Goal: Task Accomplishment & Management: Use online tool/utility

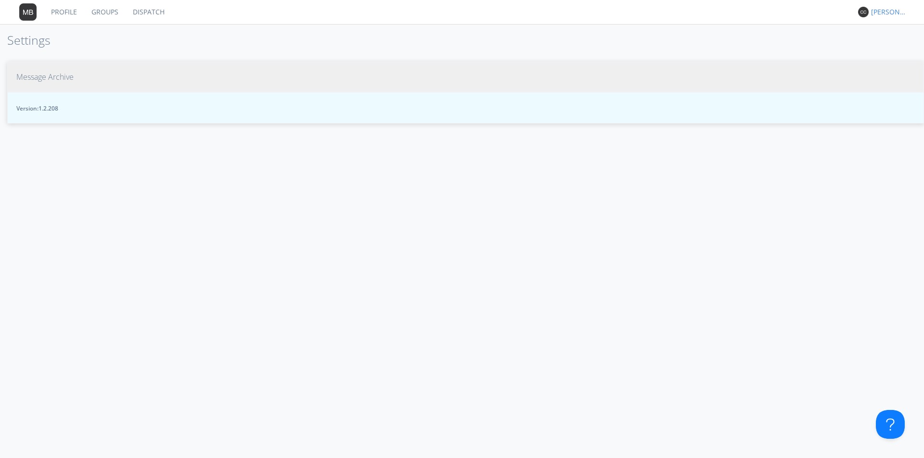
click at [100, 78] on button "Message Archive" at bounding box center [465, 77] width 916 height 31
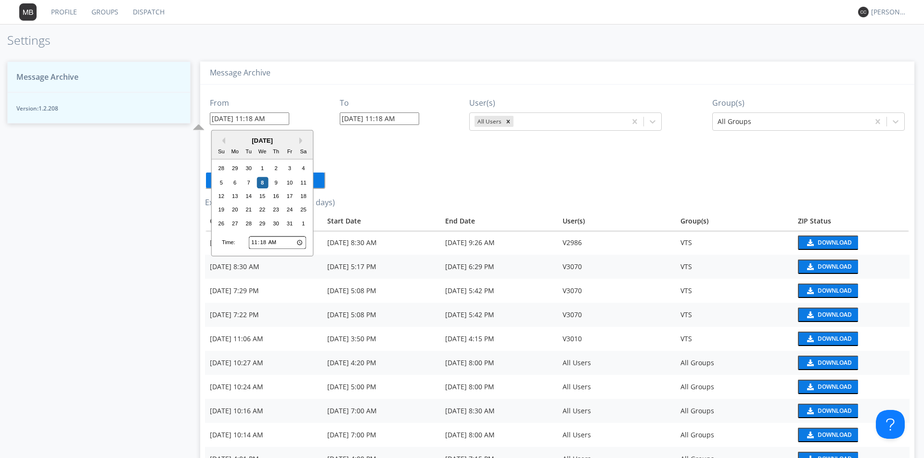
click at [281, 120] on input "[DATE] 11:18 AM" at bounding box center [249, 119] width 79 height 13
click at [256, 246] on input "11:18" at bounding box center [277, 243] width 57 height 13
type input "08:18"
type input "[DATE] 8:18 AM"
type input "08:04"
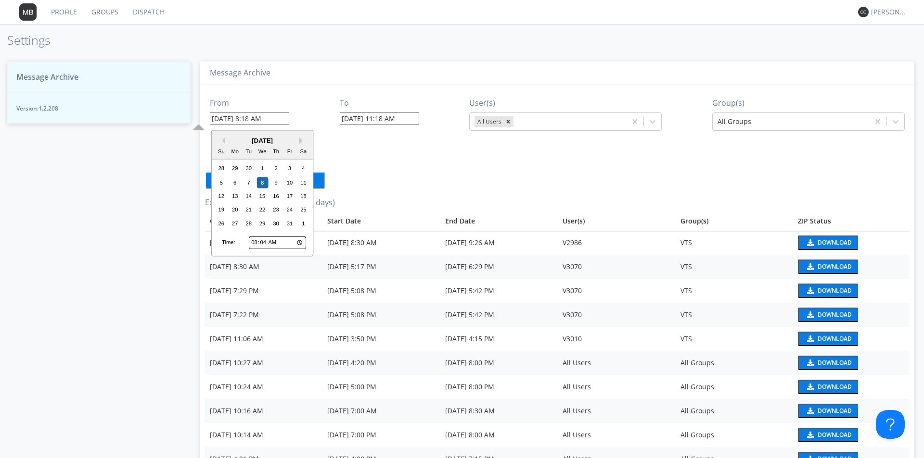
type input "[DATE] 8:04 AM"
type input "08:44"
type input "[DATE] 8:44 AM"
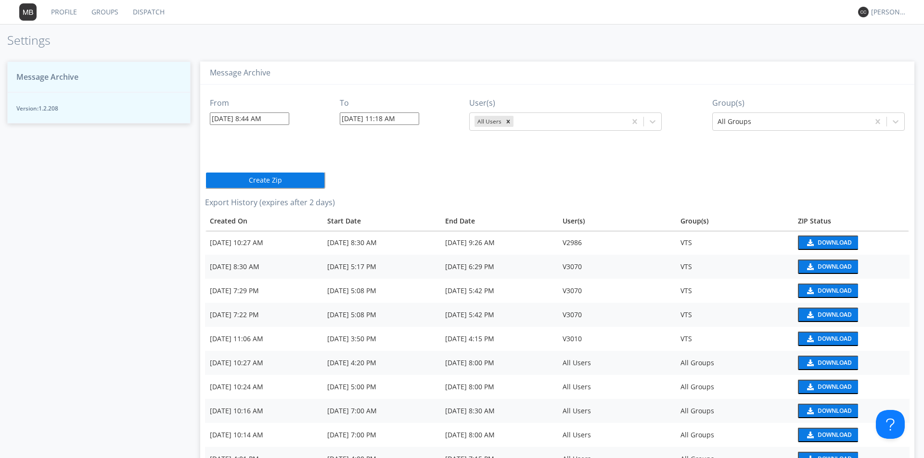
click at [384, 118] on input "[DATE] 11:18 AM" at bounding box center [379, 119] width 79 height 13
click at [385, 244] on input "11:18" at bounding box center [406, 243] width 57 height 13
type input "09:18"
type input "[DATE] 9:18 AM"
type input "09:00"
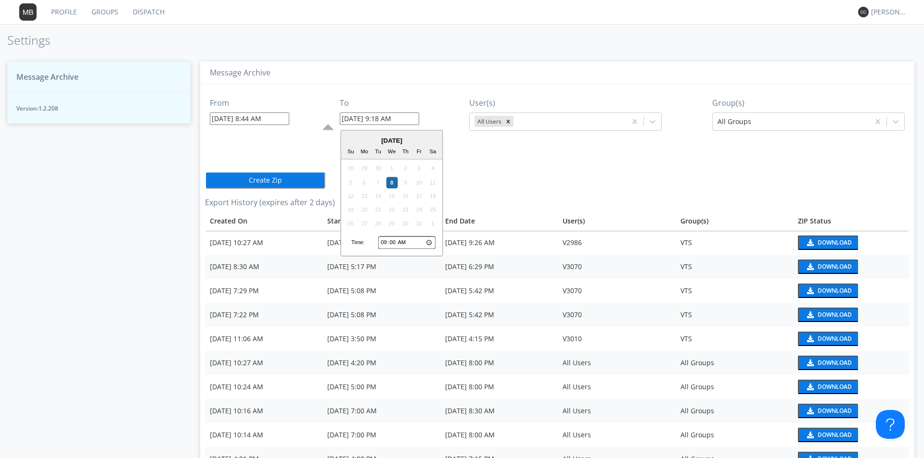
type input "[DATE] 9:00 AM"
click at [649, 123] on icon at bounding box center [652, 122] width 10 height 10
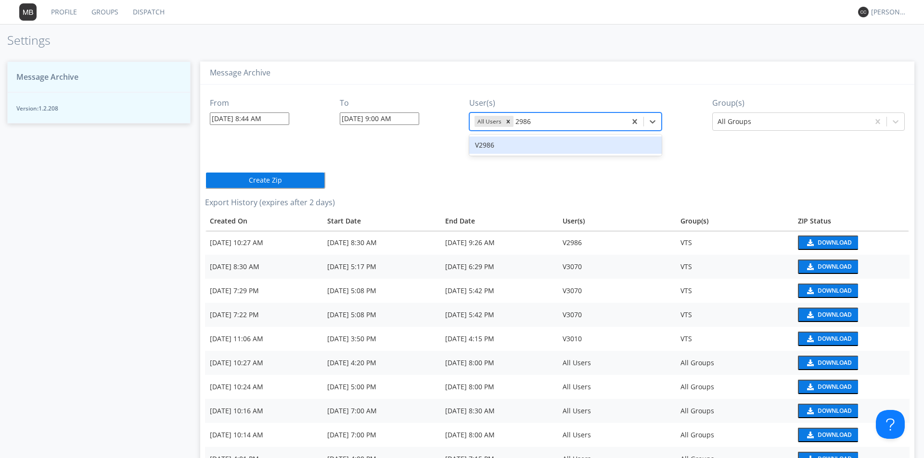
type input "2986"
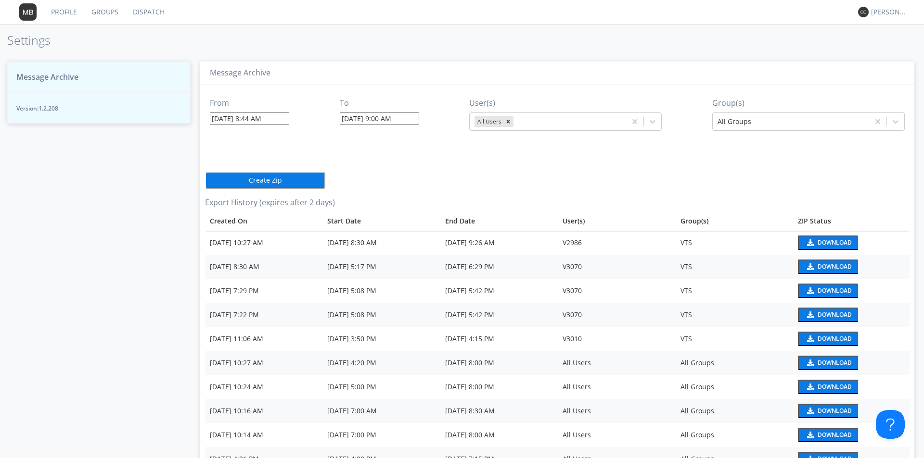
click at [299, 177] on button "Create Zip" at bounding box center [265, 180] width 120 height 17
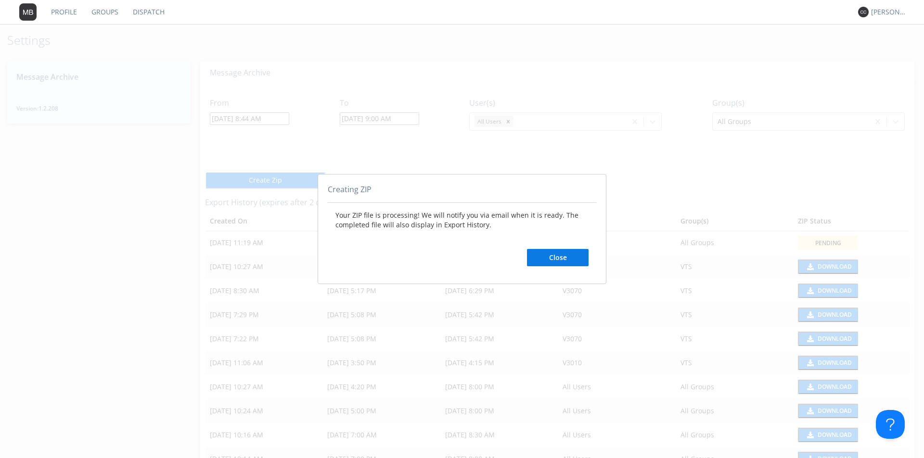
click at [569, 262] on button "Close" at bounding box center [558, 257] width 62 height 17
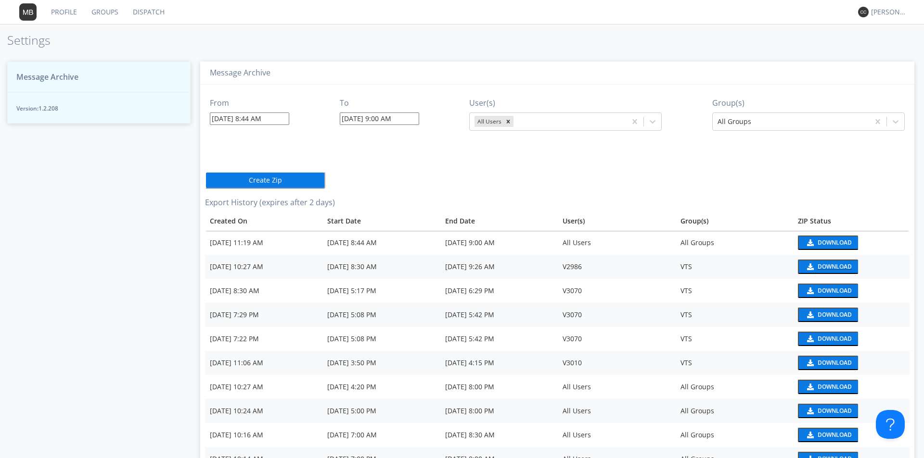
click at [826, 265] on div "Download" at bounding box center [834, 267] width 34 height 6
